Goal: Task Accomplishment & Management: Use online tool/utility

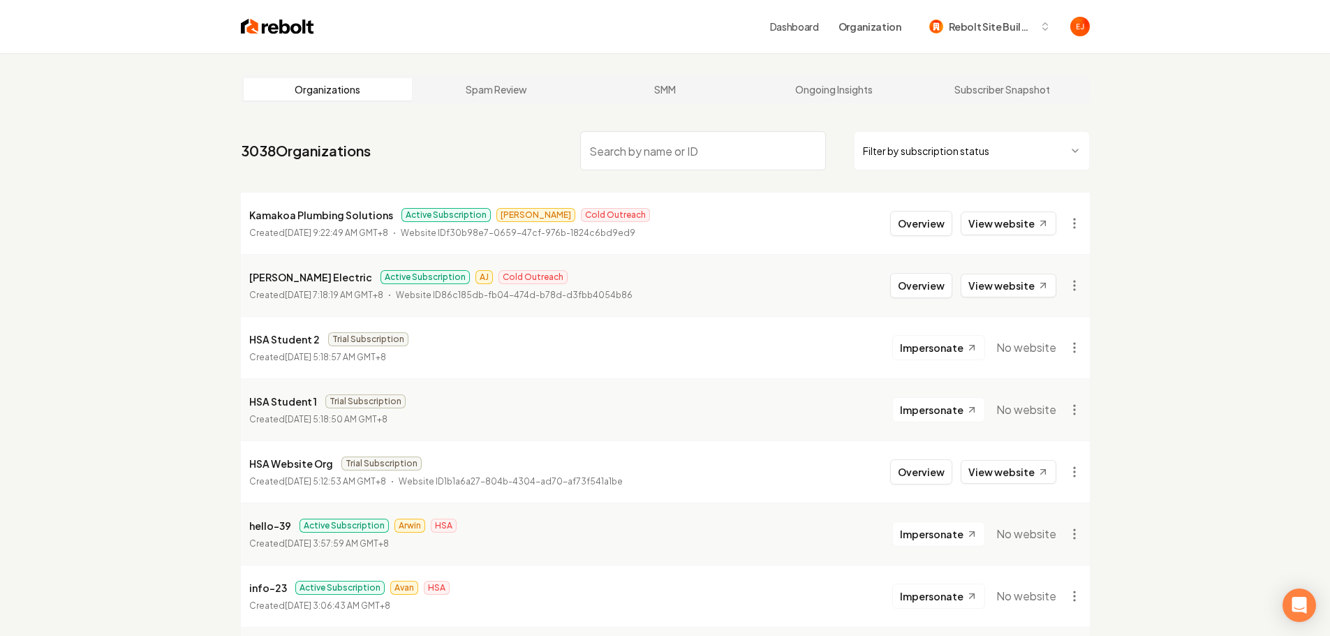
click at [664, 154] on input "search" at bounding box center [703, 150] width 246 height 39
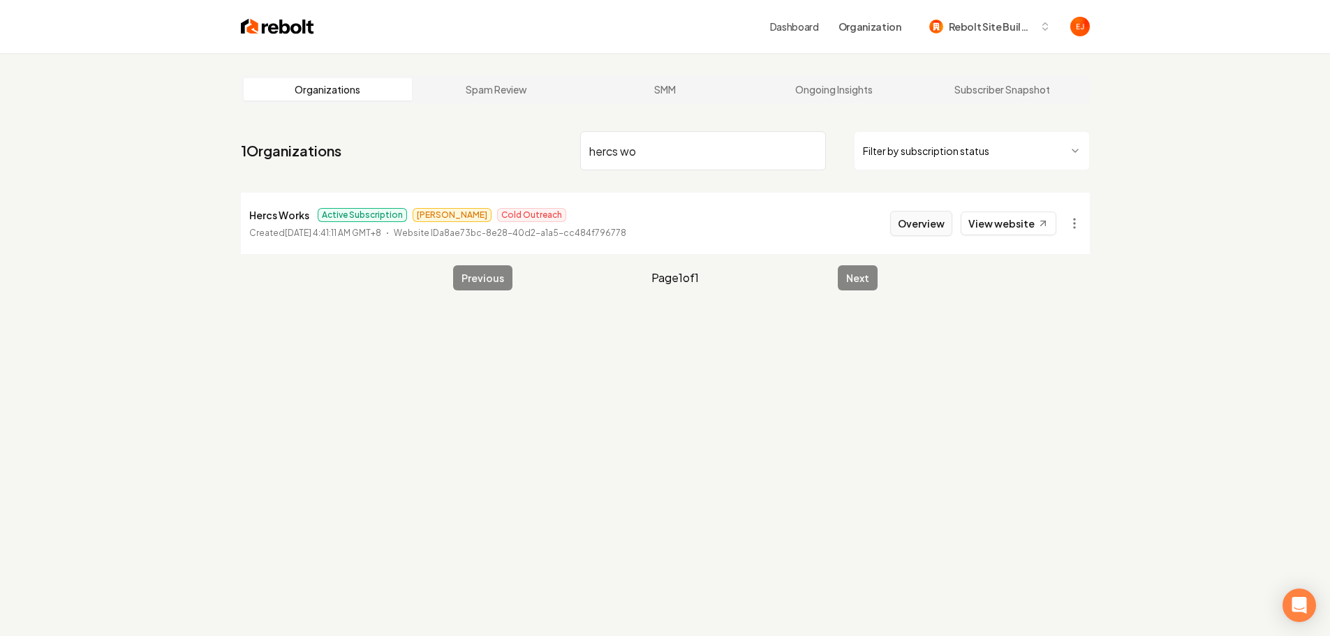
type input "hercs wo"
click at [920, 231] on button "Overview" at bounding box center [921, 223] width 62 height 25
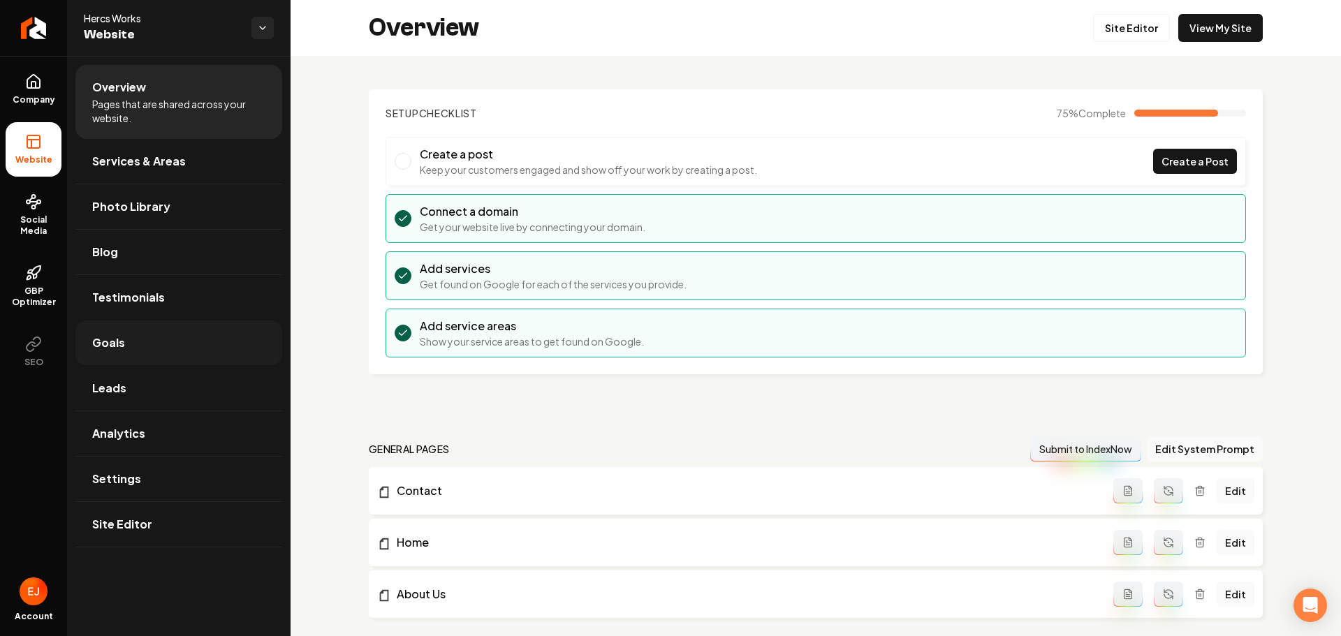
click at [129, 349] on link "Goals" at bounding box center [178, 343] width 207 height 45
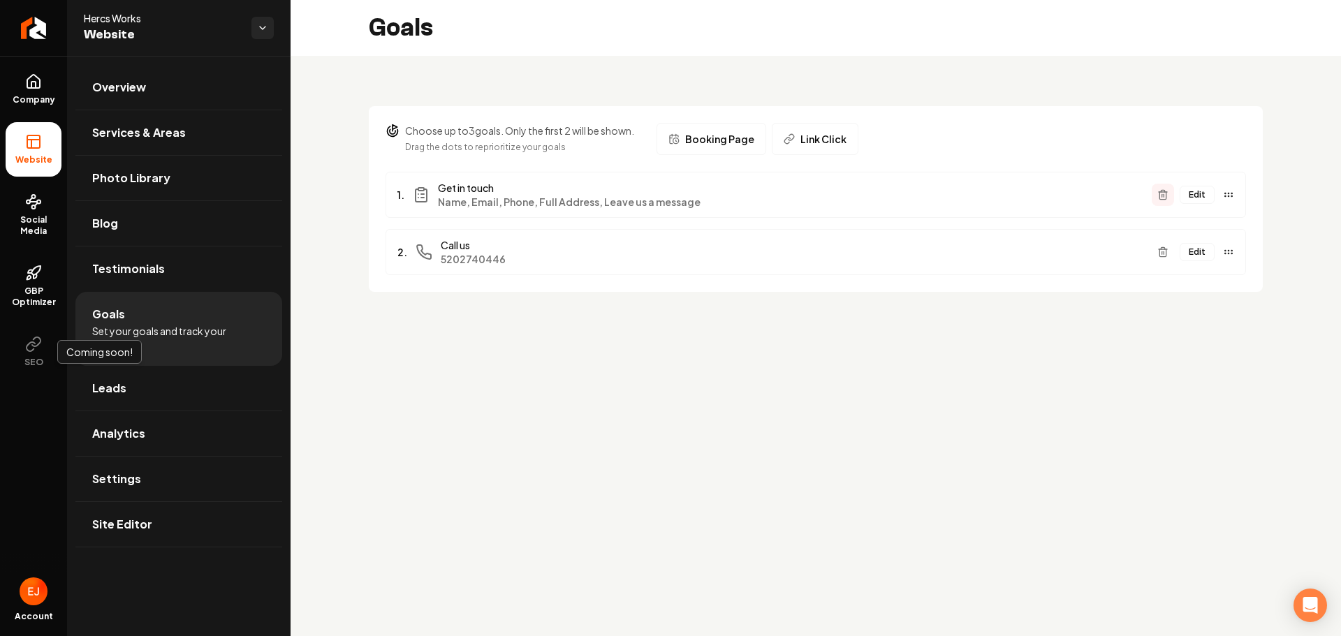
click at [1170, 195] on button "Main content area" at bounding box center [1163, 195] width 22 height 22
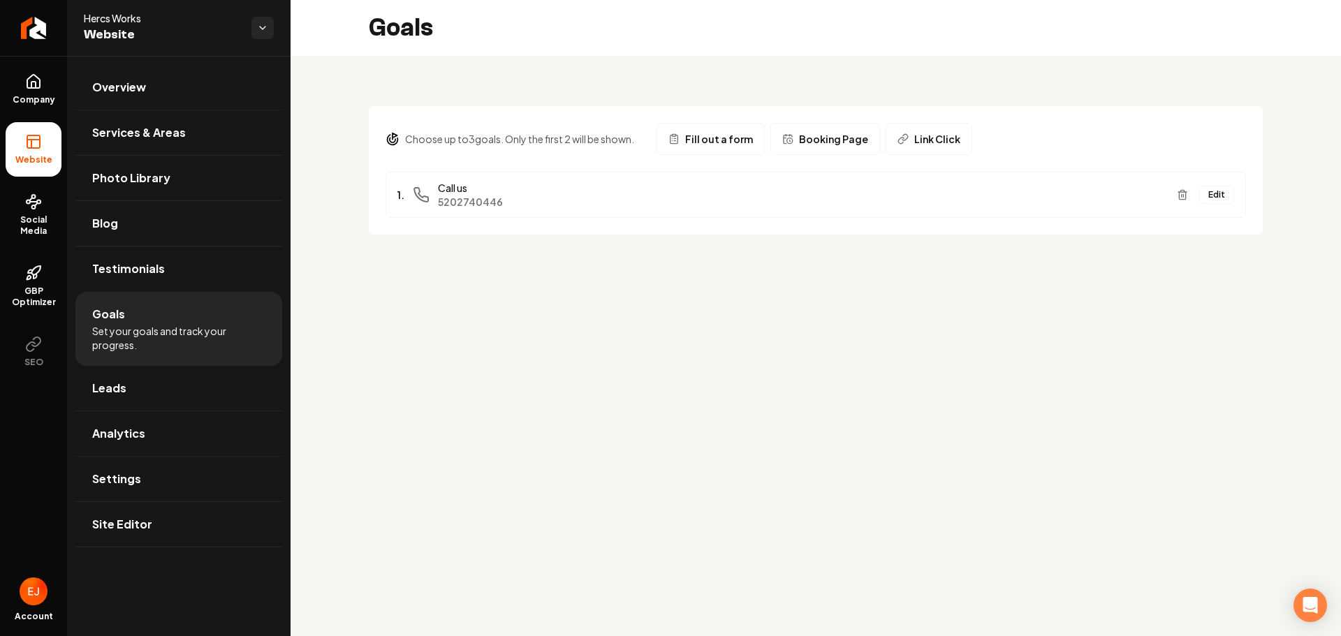
click at [837, 137] on span "Booking Page" at bounding box center [833, 139] width 69 height 14
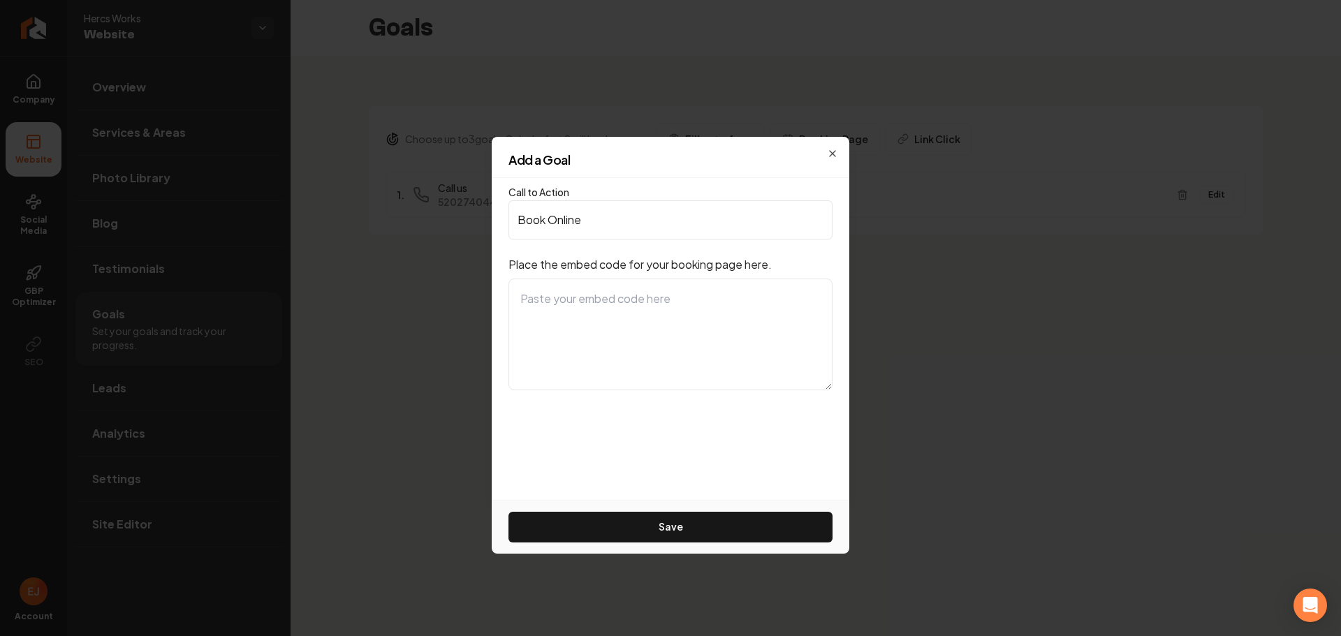
click at [622, 313] on textarea at bounding box center [670, 335] width 324 height 112
paste textarea "<div id="490f72d9-21c5-47c7-b68a-dfbf5774985d"></div> <link rel="stylesheet" hr…"
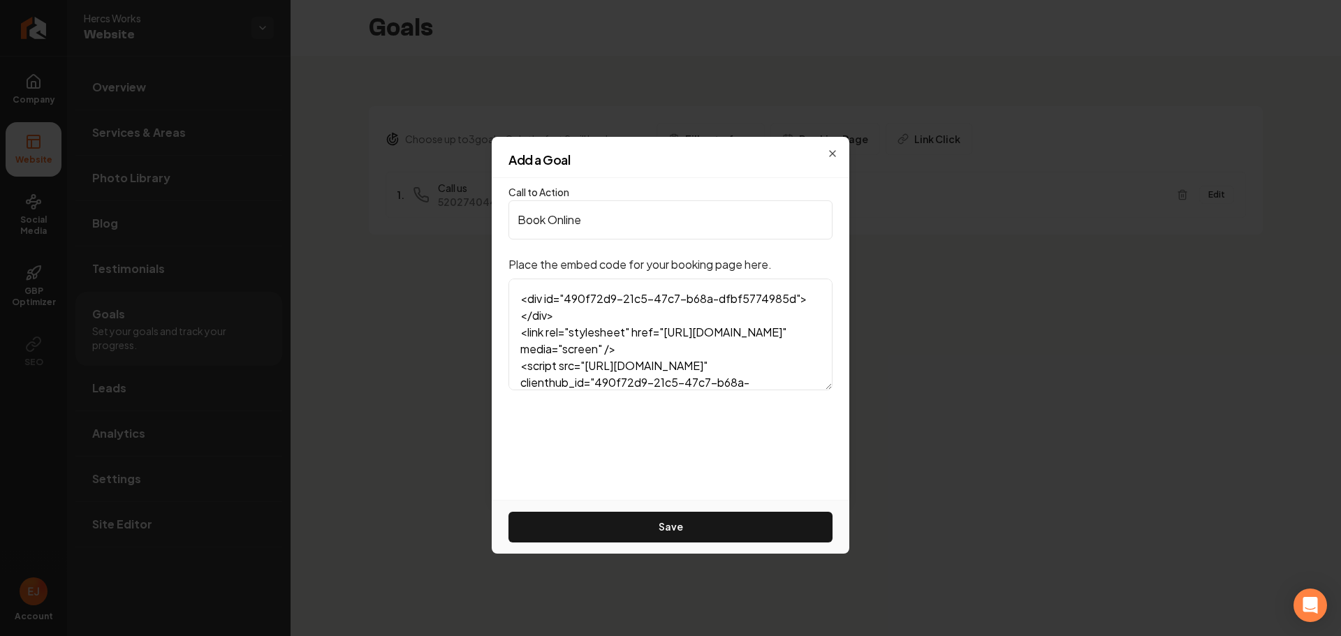
scroll to position [152, 0]
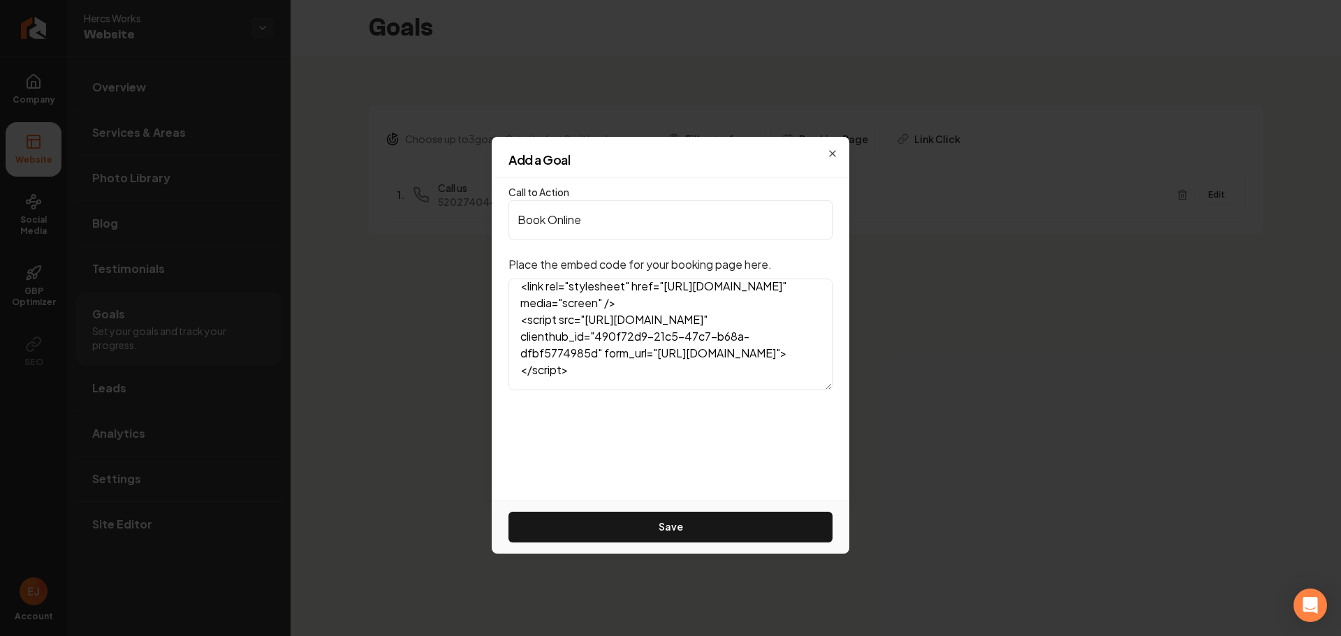
type textarea "<div id="490f72d9-21c5-47c7-b68a-dfbf5774985d"></div> <link rel="stylesheet" hr…"
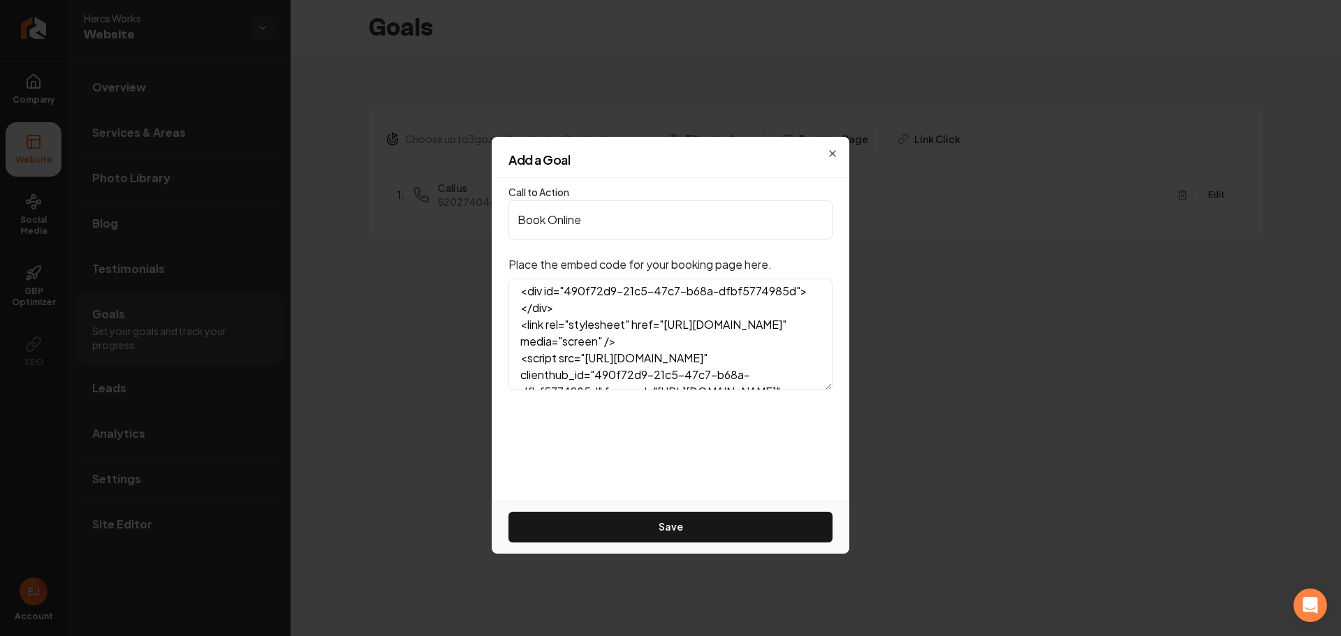
scroll to position [0, 0]
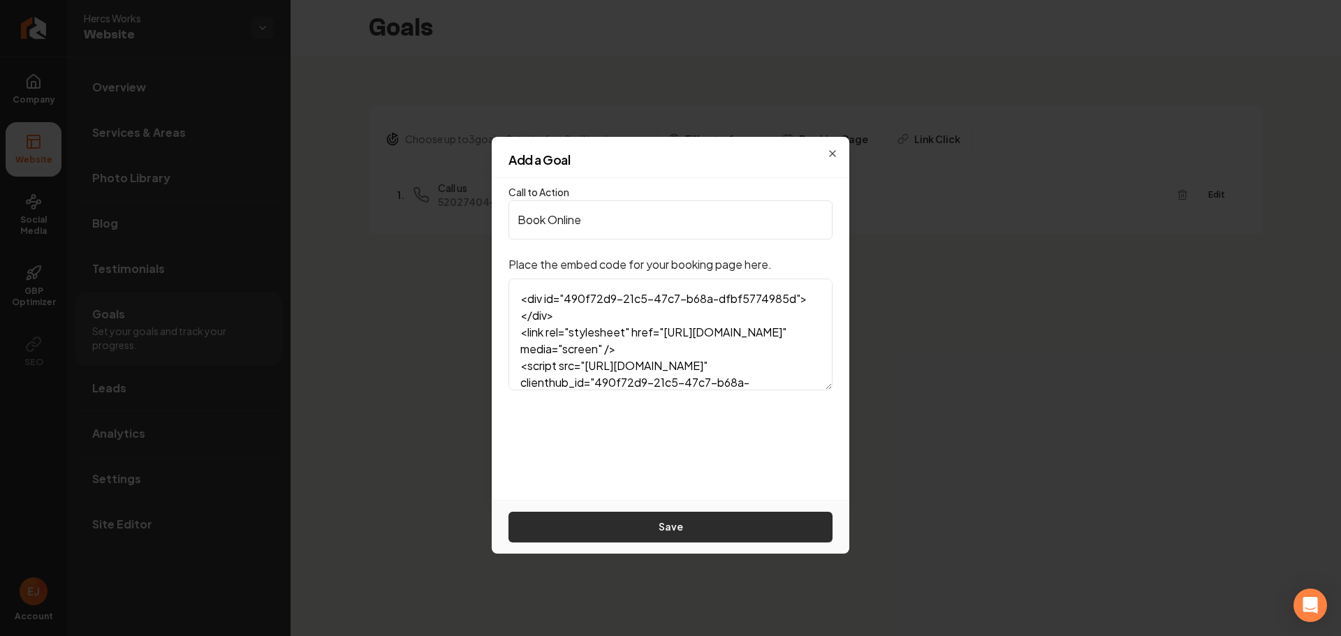
click at [663, 525] on button "Save" at bounding box center [670, 527] width 324 height 31
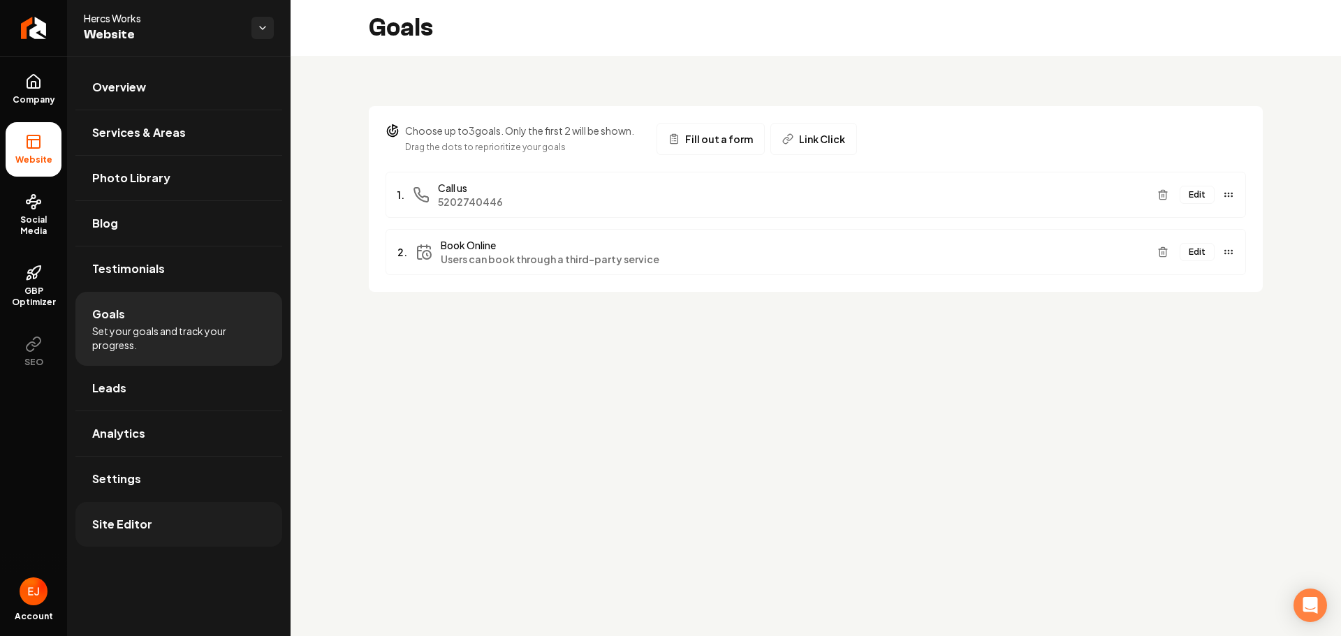
click at [129, 531] on span "Site Editor" at bounding box center [122, 524] width 60 height 17
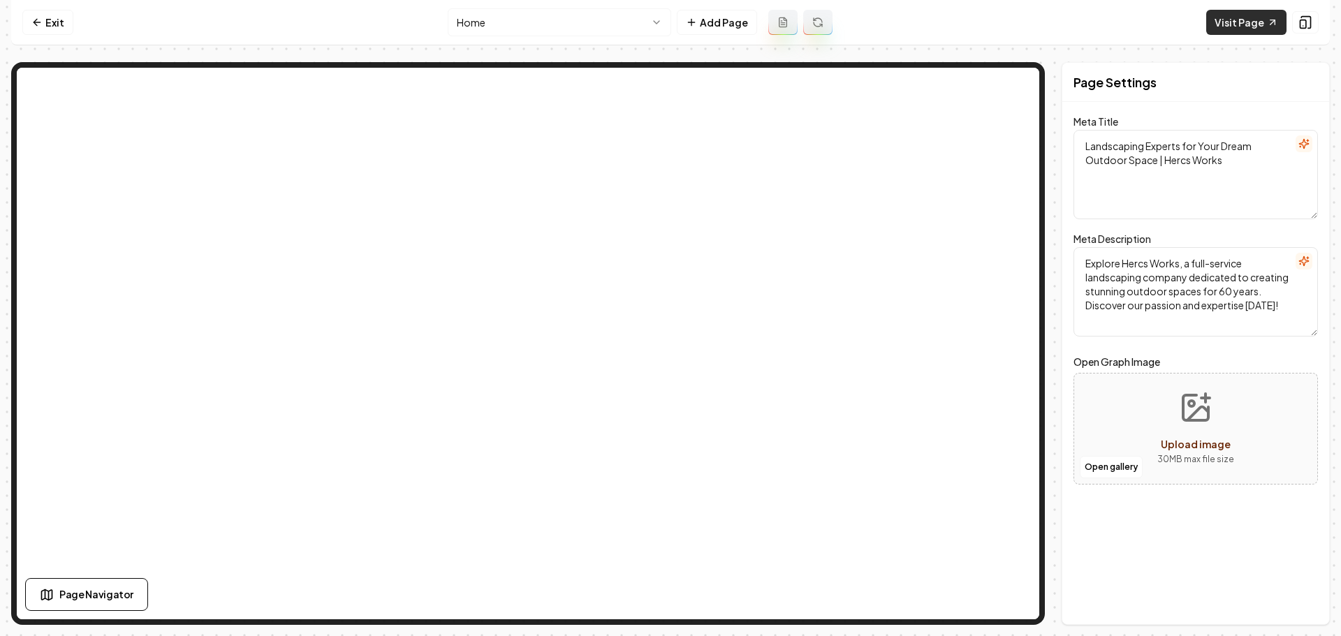
click at [1255, 31] on link "Visit Page" at bounding box center [1246, 22] width 80 height 25
